Goal: Navigation & Orientation: Find specific page/section

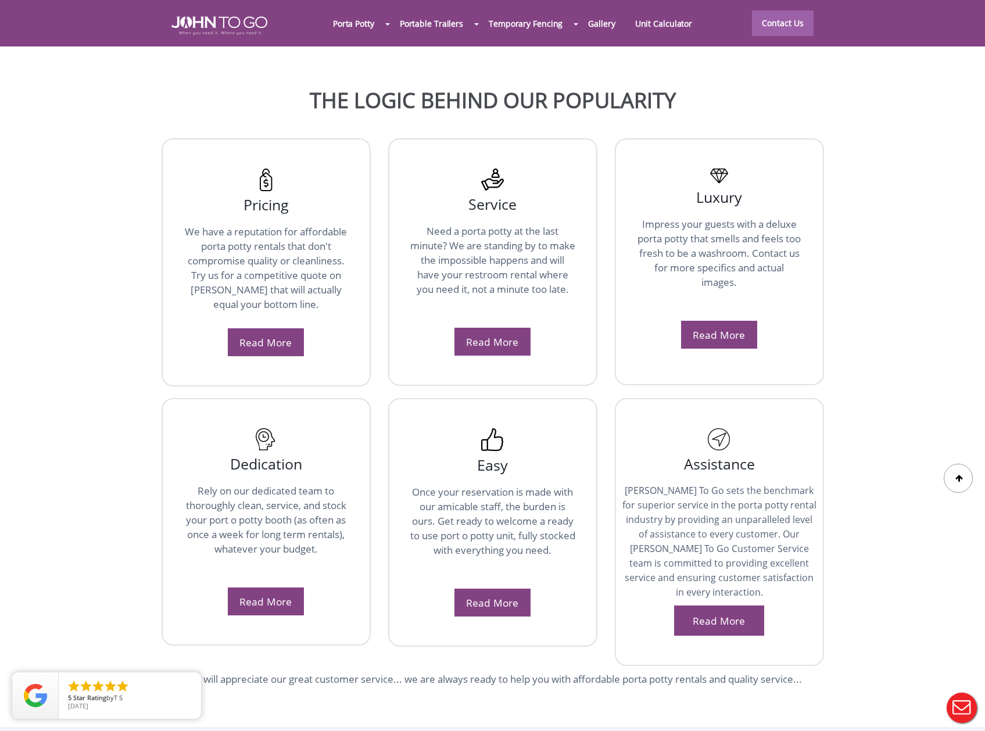
scroll to position [1833, 0]
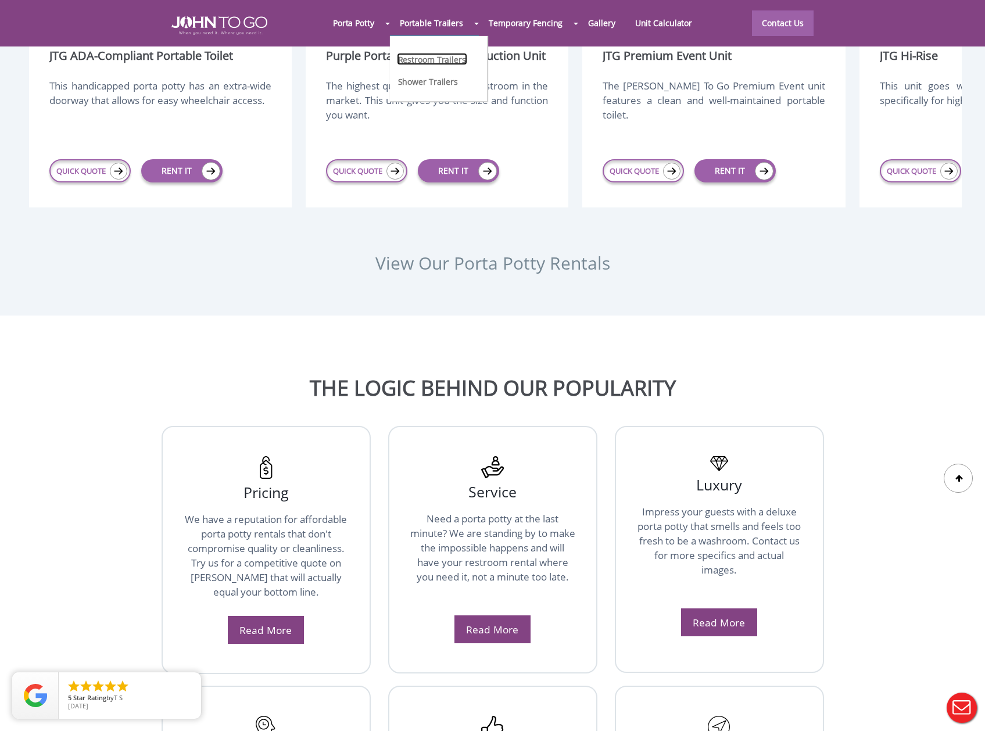
click at [430, 59] on link "Restroom Trailers" at bounding box center [432, 59] width 70 height 12
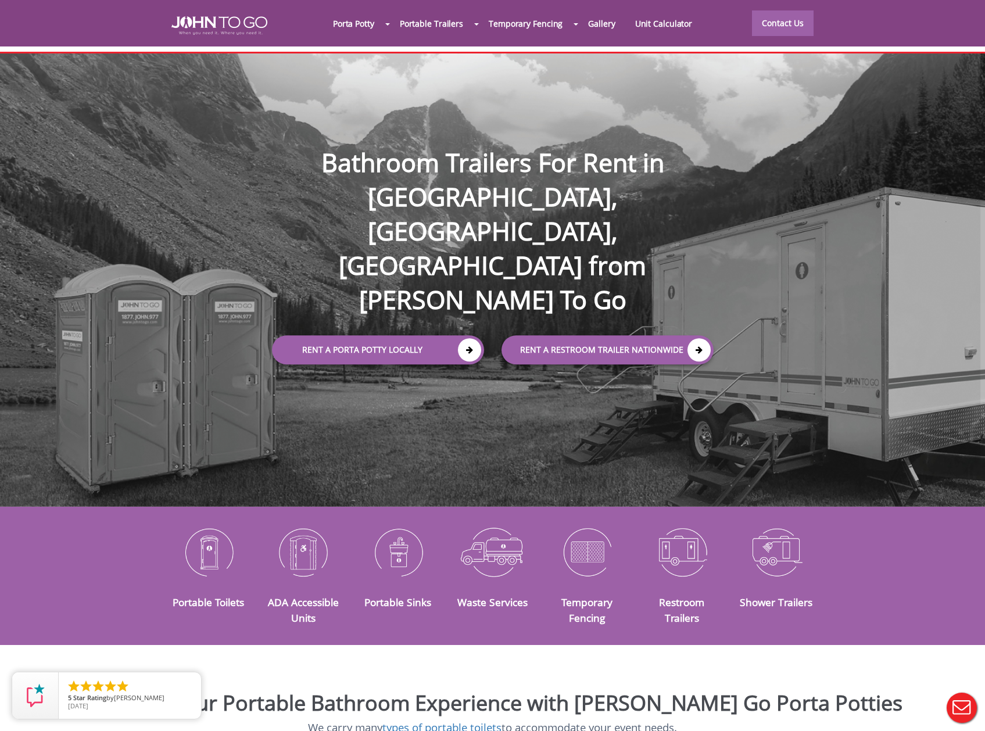
scroll to position [178, 0]
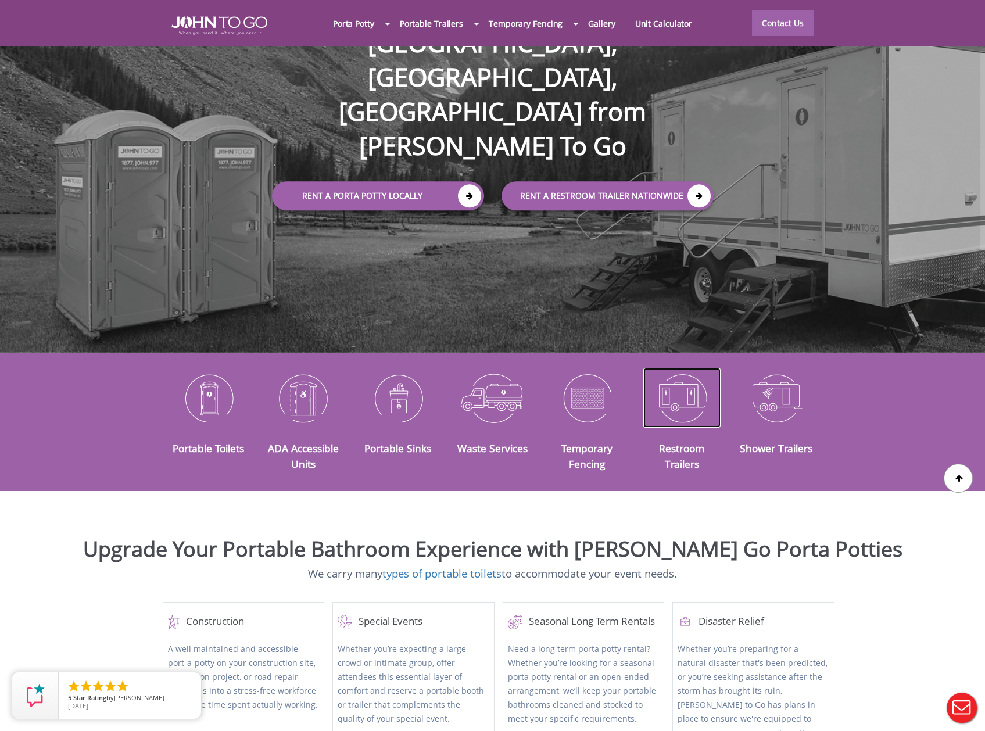
click at [677, 395] on img at bounding box center [681, 398] width 77 height 60
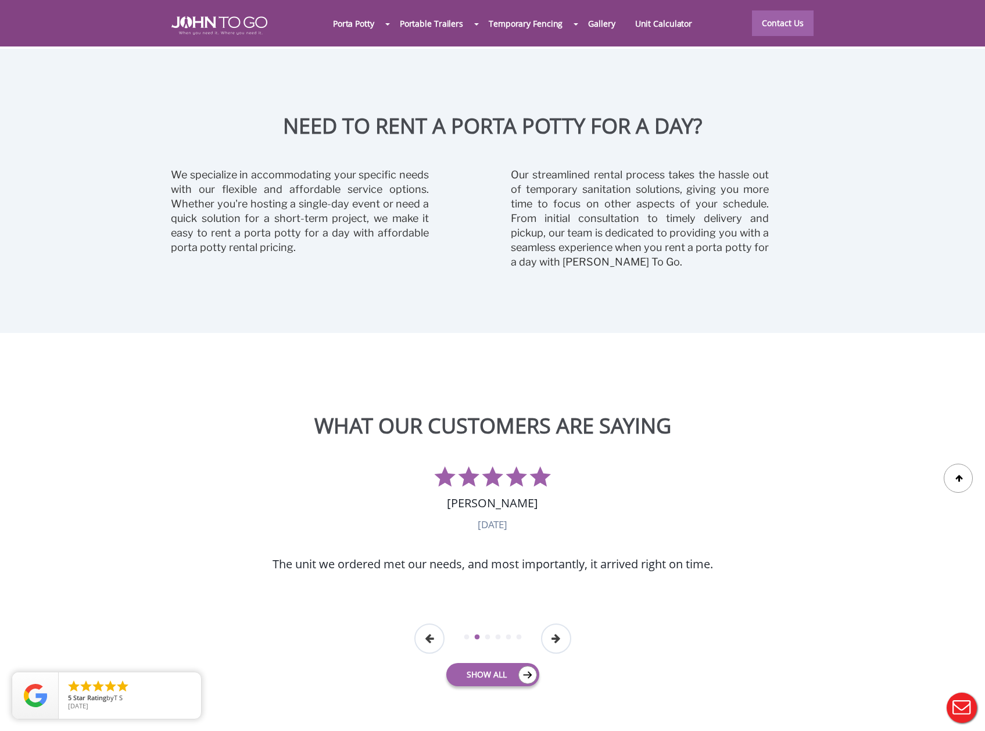
scroll to position [3011, 0]
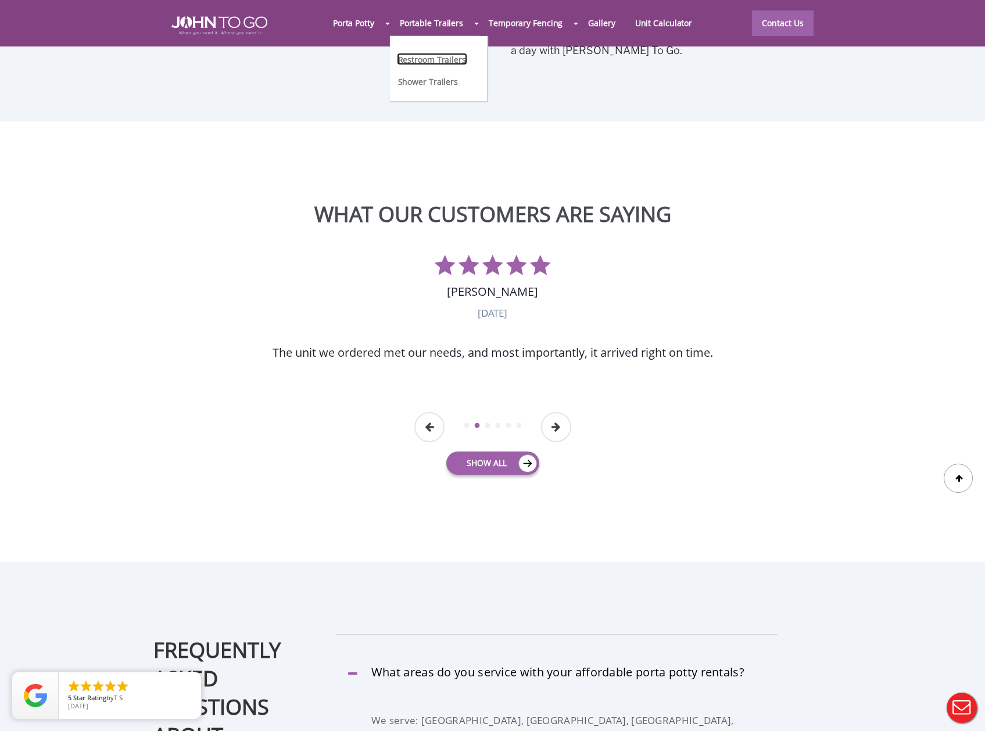
click at [457, 56] on link "Restroom Trailers" at bounding box center [432, 59] width 70 height 12
